Goal: Transaction & Acquisition: Purchase product/service

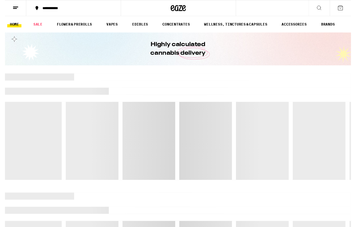
click at [324, 10] on icon at bounding box center [323, 8] width 6 height 6
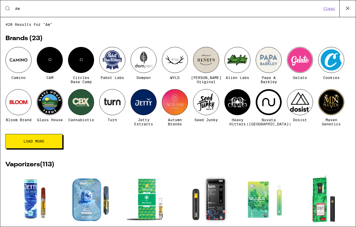
type input "A"
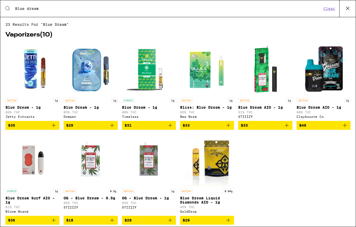
type input "Blue dream"
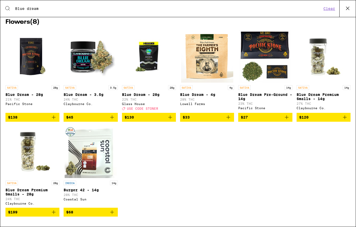
scroll to position [223, 0]
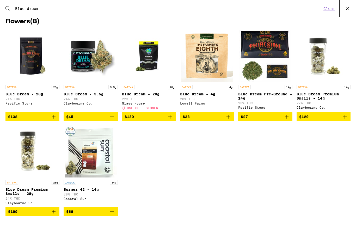
click at [205, 78] on img "Open page for Blue Dream - 4g from Lowell Farms" at bounding box center [207, 56] width 52 height 52
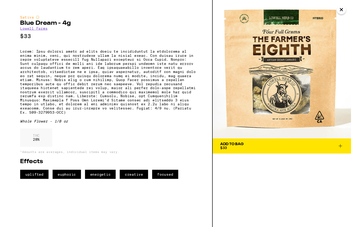
click at [280, 154] on button "Add To Bag $33" at bounding box center [285, 150] width 142 height 16
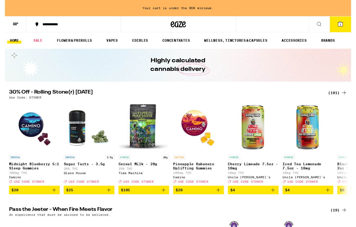
click at [73, 45] on link "FLOWER & PREROLLS" at bounding box center [71, 42] width 41 height 6
click at [67, 44] on link "FLOWER & PREROLLS" at bounding box center [71, 42] width 41 height 6
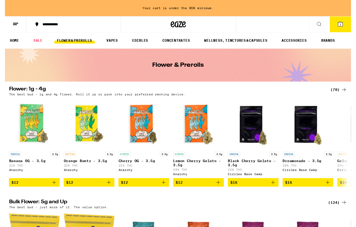
click at [340, 94] on div "(78)" at bounding box center [343, 92] width 17 height 6
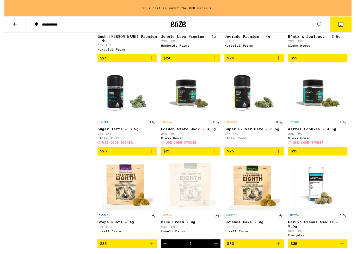
scroll to position [486, 0]
click at [278, 158] on icon "Add to bag" at bounding box center [281, 155] width 6 height 6
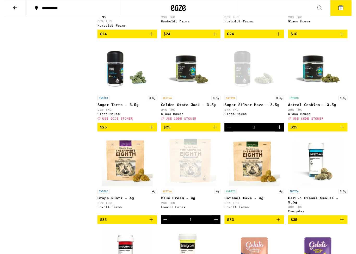
scroll to position [495, 0]
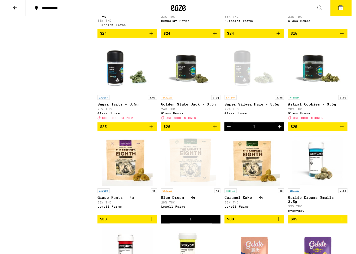
click at [194, 94] on img "Open page for Golden State Jack - 3.5g from Glass House" at bounding box center [191, 69] width 52 height 52
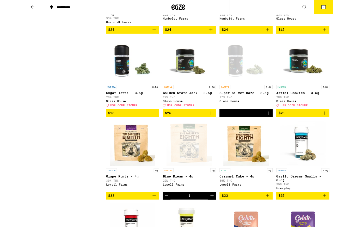
scroll to position [495, 0]
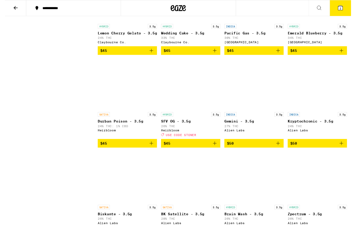
scroll to position [848, 0]
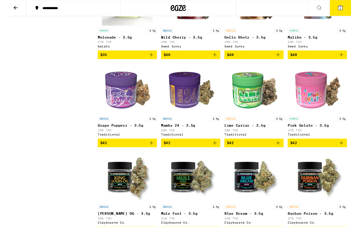
click at [13, 9] on icon at bounding box center [11, 8] width 6 height 6
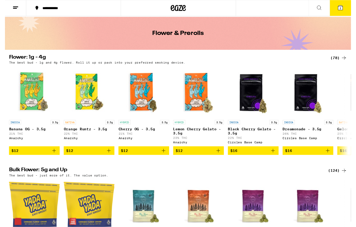
scroll to position [58, 0]
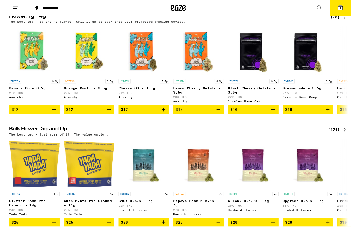
click at [341, 137] on div "(124)" at bounding box center [342, 133] width 19 height 6
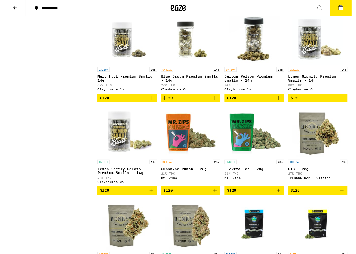
scroll to position [2335, 0]
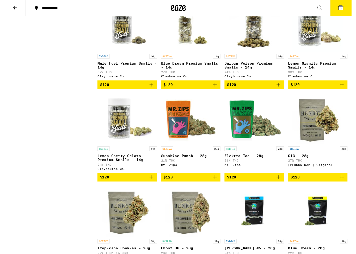
click at [217, 90] on icon "Add to bag" at bounding box center [216, 87] width 6 height 6
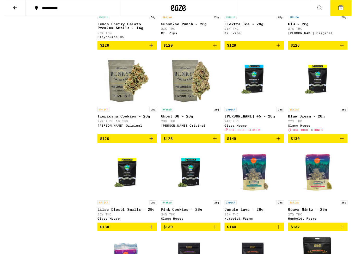
scroll to position [2471, 0]
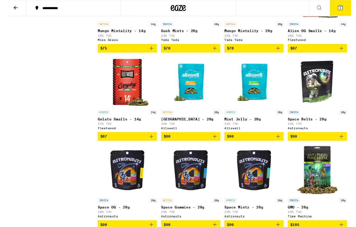
click at [8, 10] on icon at bounding box center [11, 8] width 6 height 6
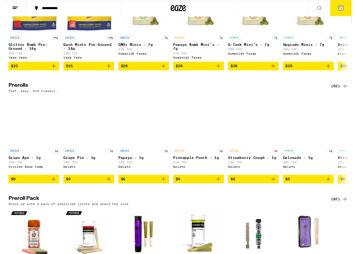
scroll to position [241, 0]
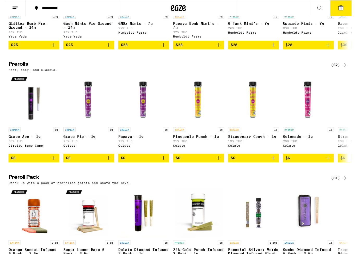
click at [338, 70] on div "(62)" at bounding box center [343, 67] width 17 height 6
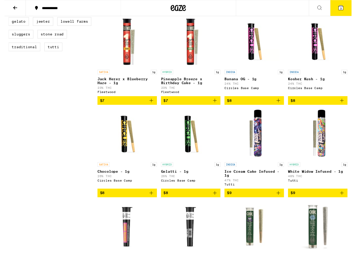
scroll to position [250, 0]
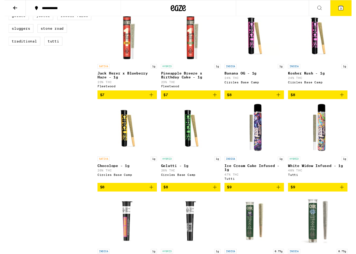
click at [151, 100] on icon "Add to bag" at bounding box center [150, 97] width 6 height 6
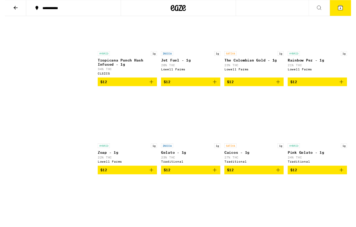
scroll to position [729, 0]
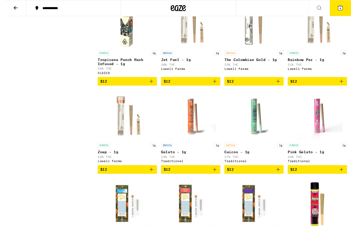
click at [281, 88] on button "$12" at bounding box center [256, 83] width 61 height 9
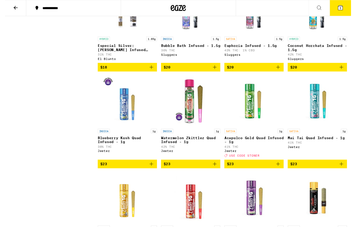
scroll to position [1101, 0]
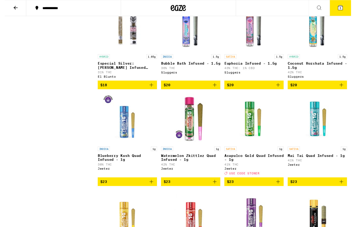
click at [11, 8] on icon at bounding box center [11, 8] width 4 height 4
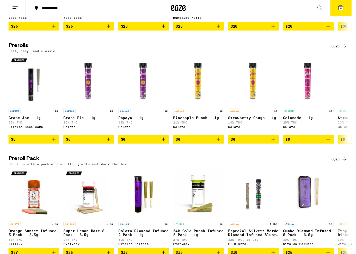
click at [338, 167] on div "(87)" at bounding box center [343, 164] width 17 height 6
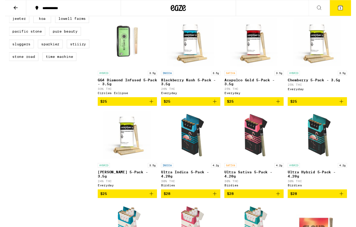
click at [11, 7] on icon at bounding box center [11, 8] width 6 height 6
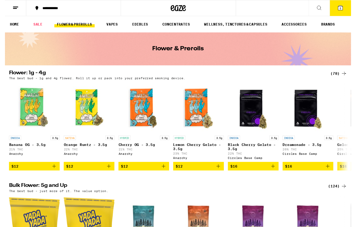
click at [322, 8] on icon at bounding box center [323, 8] width 6 height 6
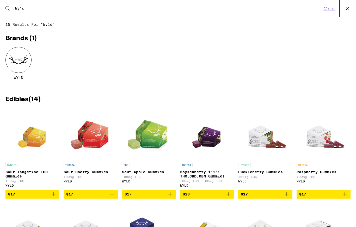
type input "Wyld"
click at [225, 197] on icon "Add to bag" at bounding box center [228, 194] width 6 height 6
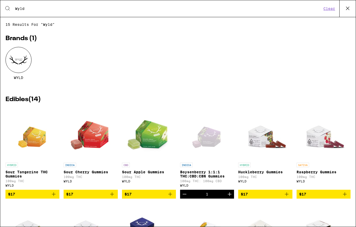
click at [349, 9] on icon at bounding box center [348, 8] width 8 height 8
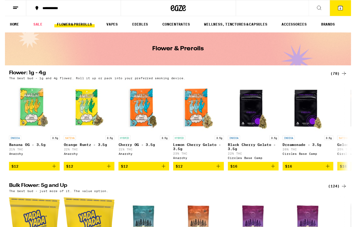
click at [348, 9] on icon at bounding box center [345, 8] width 6 height 6
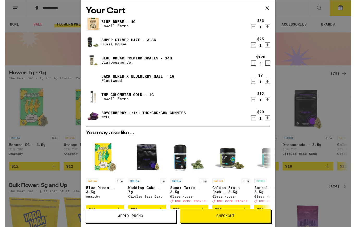
click at [348, 107] on div "Your Cart Blue Dream - 4g [PERSON_NAME] Farms $33 1 Super Silver Haze - 3.5g Gl…" at bounding box center [178, 116] width 356 height 233
